Goal: Information Seeking & Learning: Learn about a topic

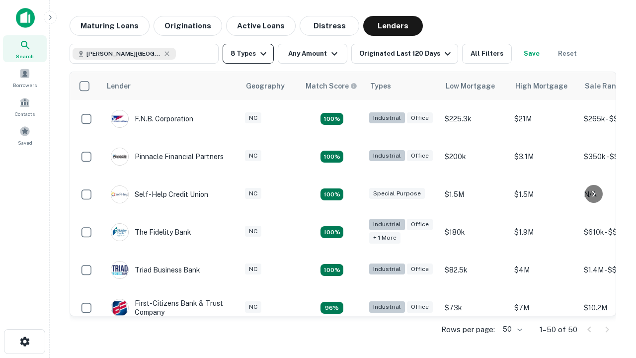
click at [248, 54] on button "8 Types" at bounding box center [247, 54] width 51 height 20
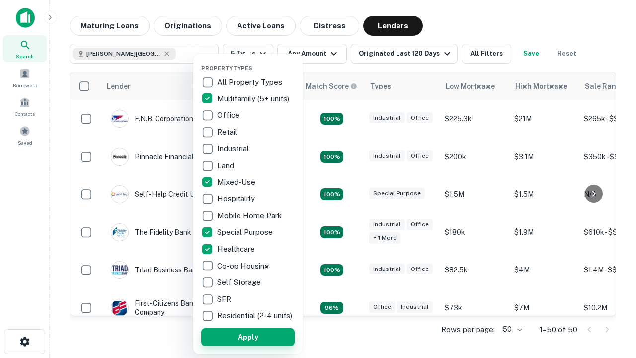
click at [248, 336] on button "Apply" at bounding box center [247, 337] width 93 height 18
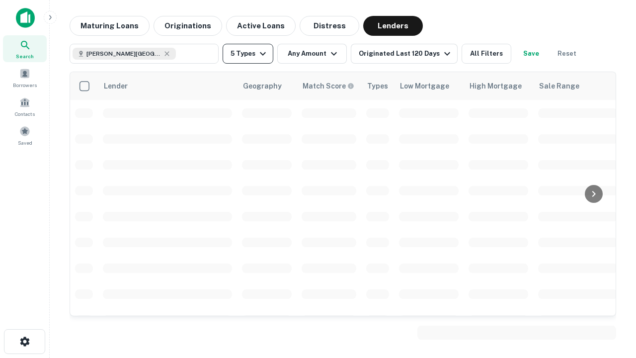
click at [248, 54] on button "5 Types" at bounding box center [247, 54] width 51 height 20
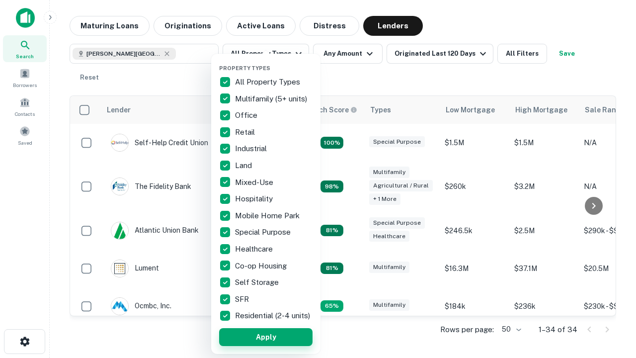
click at [266, 336] on button "Apply" at bounding box center [265, 337] width 93 height 18
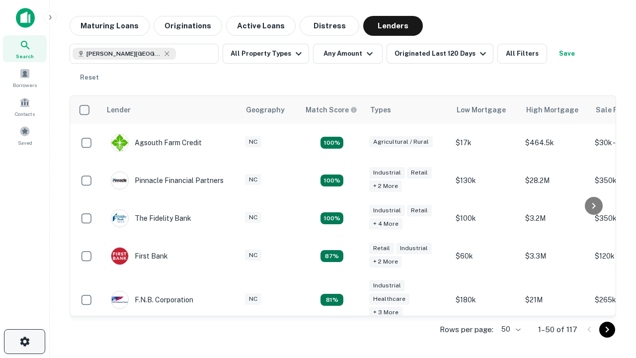
click at [24, 341] on icon "button" at bounding box center [25, 341] width 12 height 12
